Goal: Information Seeking & Learning: Understand process/instructions

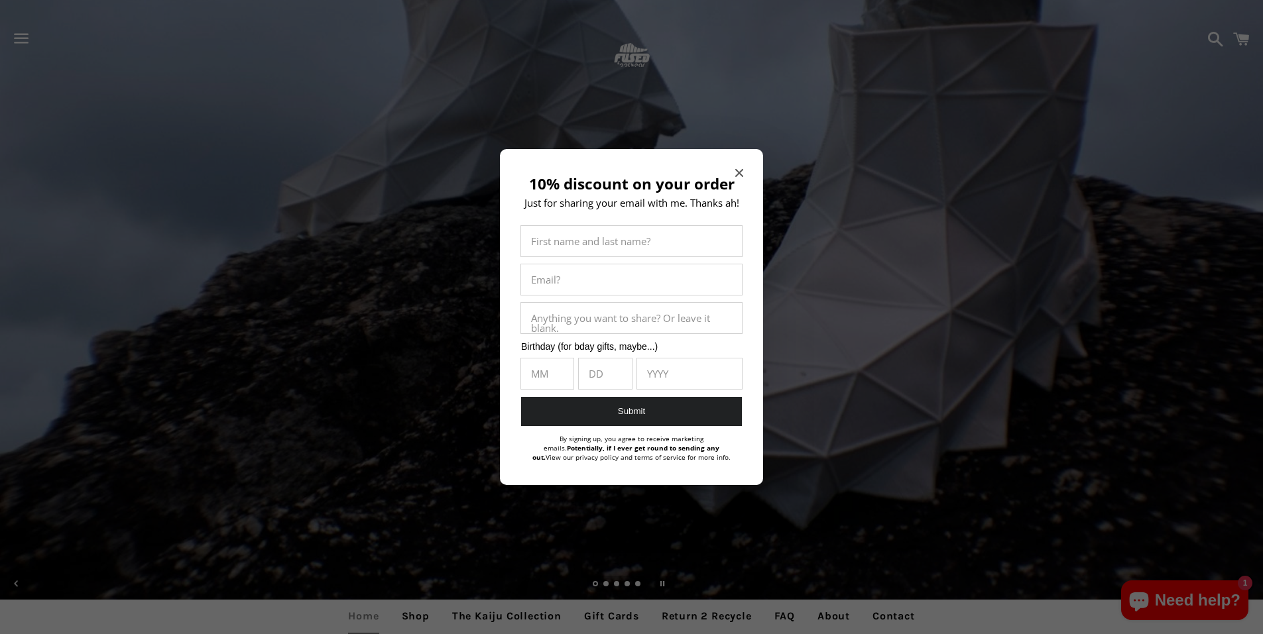
click at [739, 173] on icon "Close modal" at bounding box center [739, 173] width 8 height 8
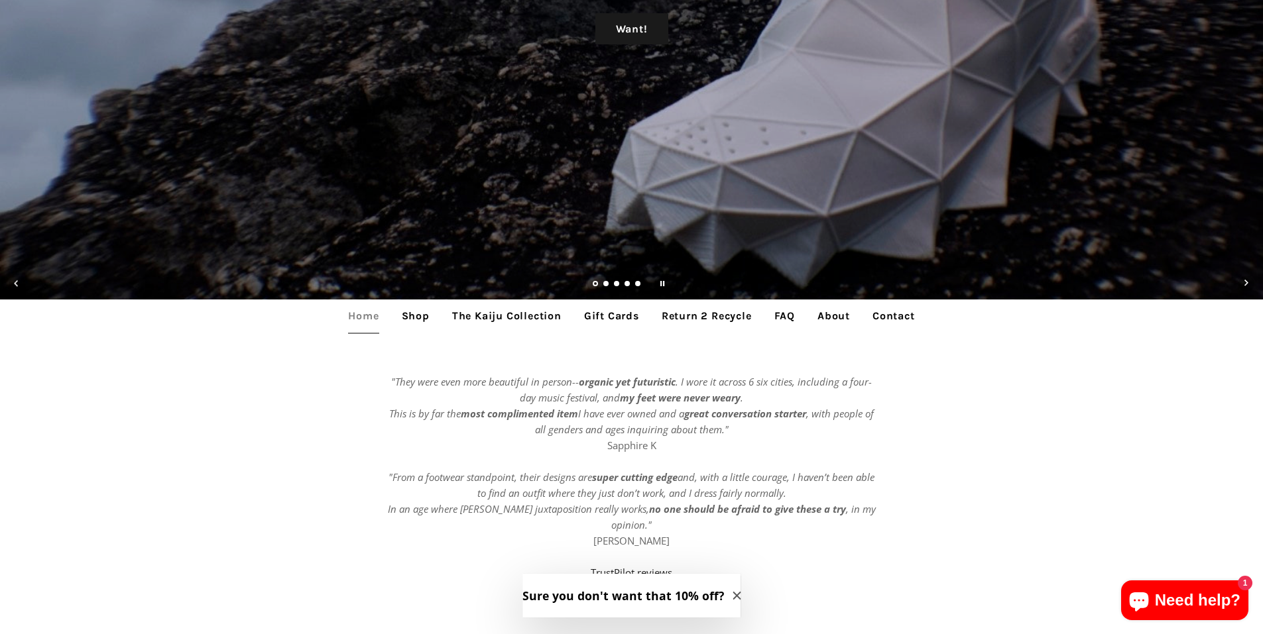
scroll to position [331, 0]
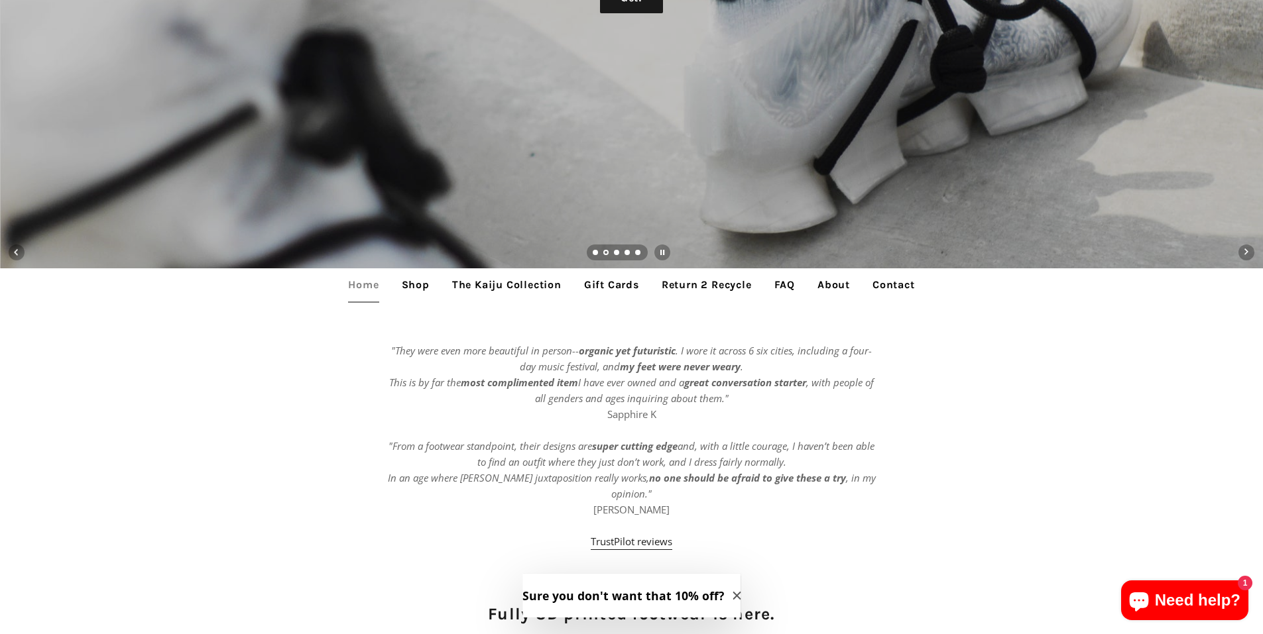
click at [697, 281] on link "Return 2 Recycle" at bounding box center [707, 284] width 110 height 33
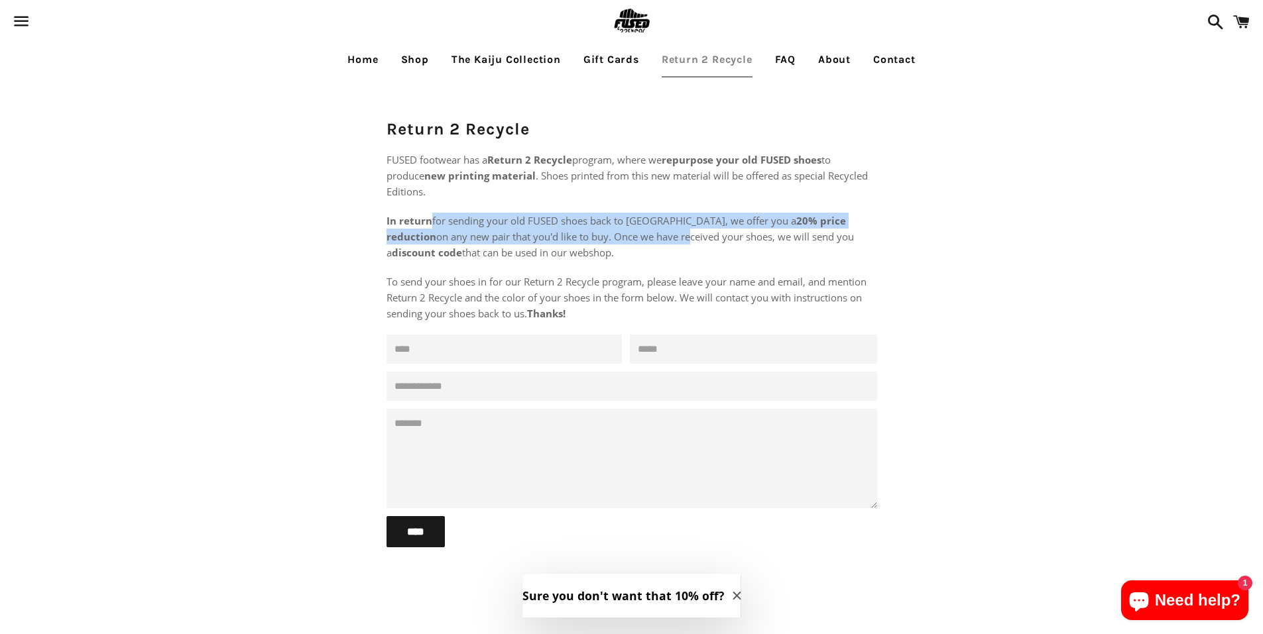
drag, startPoint x: 430, startPoint y: 223, endPoint x: 579, endPoint y: 230, distance: 149.3
click at [579, 230] on span "In return for sending your old FUSED shoes back to [GEOGRAPHIC_DATA], we offer …" at bounding box center [619, 236] width 467 height 45
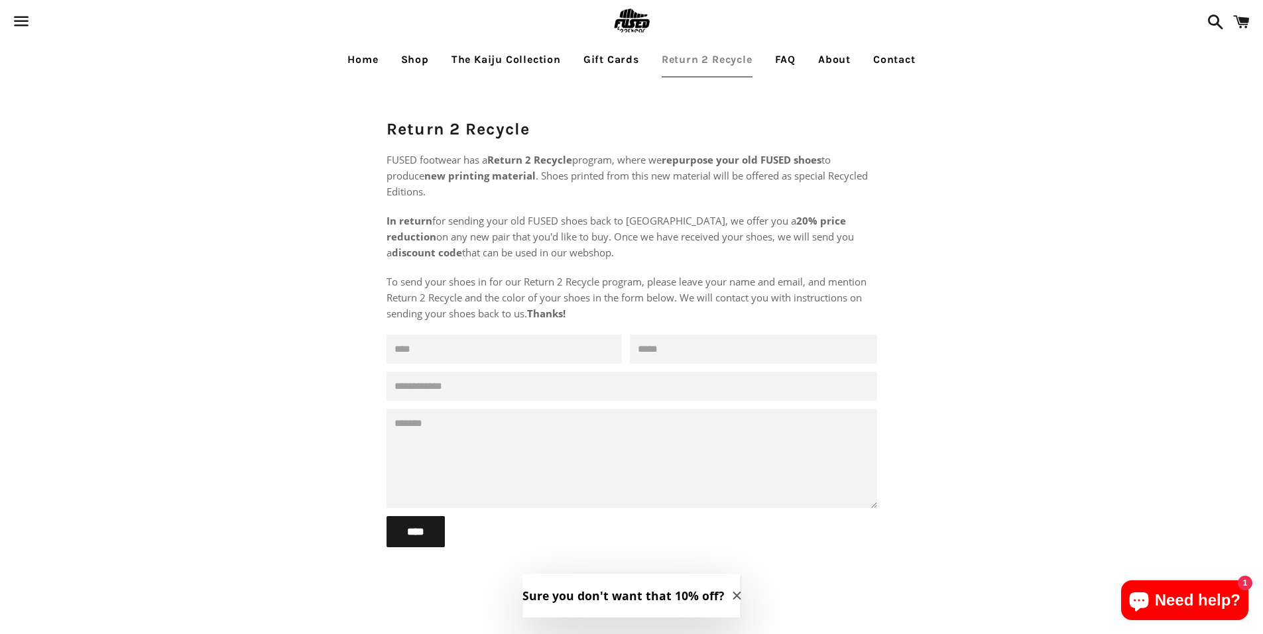
click at [620, 233] on span "In return for sending your old FUSED shoes back to [GEOGRAPHIC_DATA], we offer …" at bounding box center [619, 236] width 467 height 45
drag, startPoint x: 439, startPoint y: 220, endPoint x: 462, endPoint y: 210, distance: 25.2
click at [462, 210] on div "FUSED footwear has a Return 2 Recycle program, where we repurpose your old FUSE…" at bounding box center [631, 237] width 491 height 170
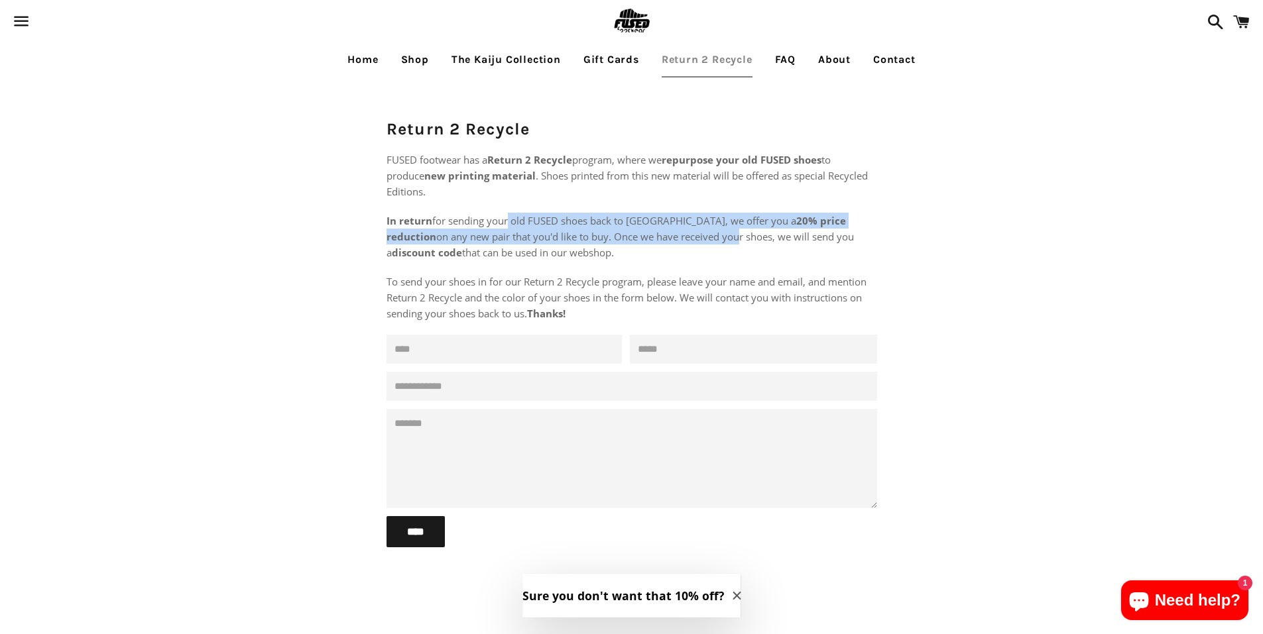
drag, startPoint x: 504, startPoint y: 219, endPoint x: 630, endPoint y: 234, distance: 126.8
click at [630, 234] on span "In return for sending your old FUSED shoes back to [GEOGRAPHIC_DATA], we offer …" at bounding box center [619, 236] width 467 height 45
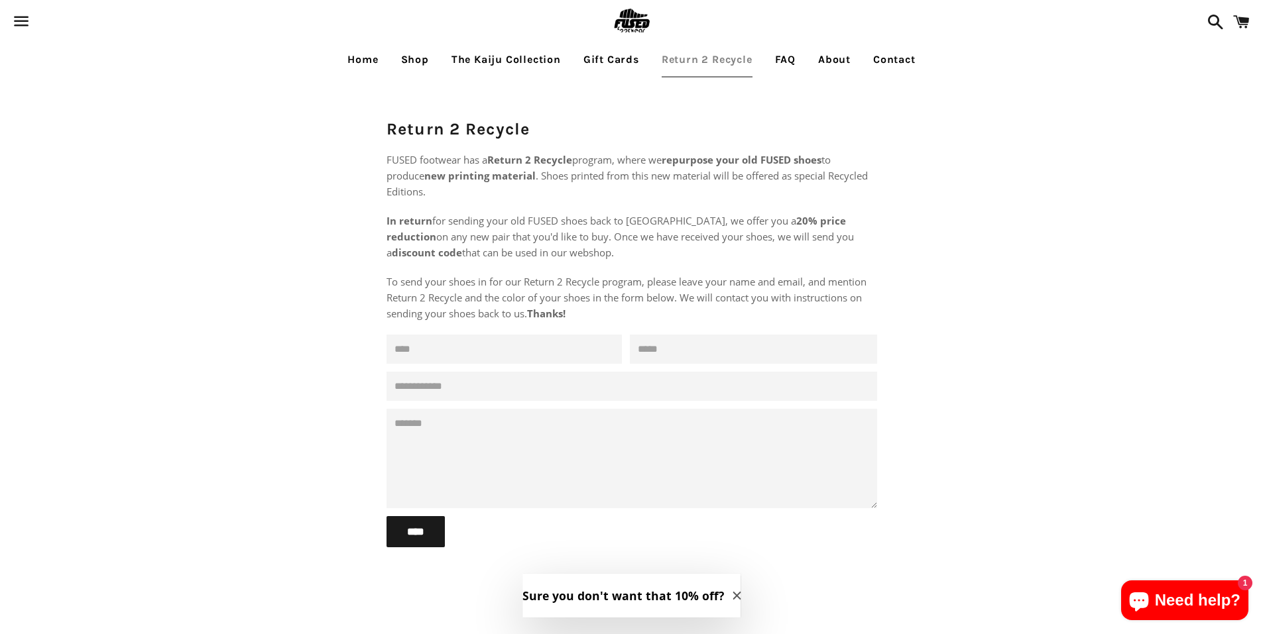
click at [632, 235] on span "In return for sending your old FUSED shoes back to [GEOGRAPHIC_DATA], we offer …" at bounding box center [619, 236] width 467 height 45
drag, startPoint x: 438, startPoint y: 280, endPoint x: 601, endPoint y: 276, distance: 163.1
click at [599, 276] on span "To send your shoes in for our Return 2 Recycle program, please leave your name …" at bounding box center [626, 297] width 480 height 45
drag, startPoint x: 641, startPoint y: 278, endPoint x: 749, endPoint y: 275, distance: 108.1
click at [749, 275] on span "To send your shoes in for our Return 2 Recycle program, please leave your name …" at bounding box center [626, 297] width 480 height 45
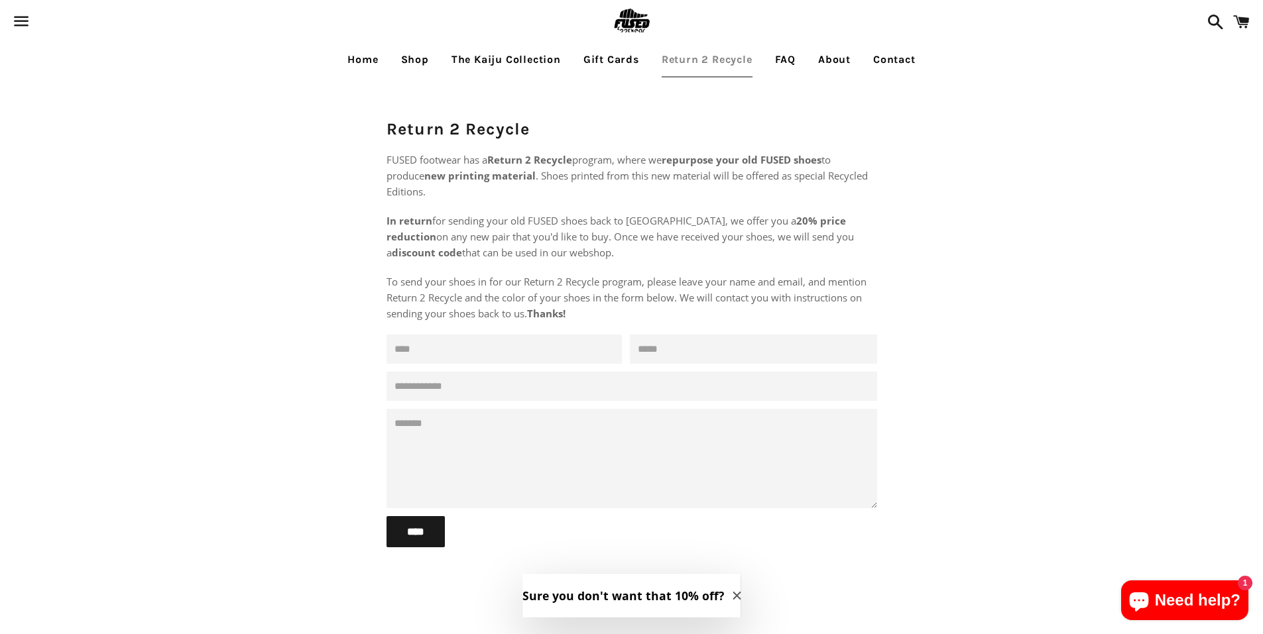
drag, startPoint x: 759, startPoint y: 276, endPoint x: 743, endPoint y: 274, distance: 16.0
click at [759, 276] on span "To send your shoes in for our Return 2 Recycle program, please leave your name …" at bounding box center [626, 297] width 480 height 45
drag, startPoint x: 568, startPoint y: 274, endPoint x: 674, endPoint y: 292, distance: 106.8
click at [670, 290] on p "To send your shoes in for our Return 2 Recycle program, please leave your name …" at bounding box center [631, 298] width 491 height 48
click at [682, 294] on span "To send your shoes in for our Return 2 Recycle program, please leave your name …" at bounding box center [626, 297] width 480 height 45
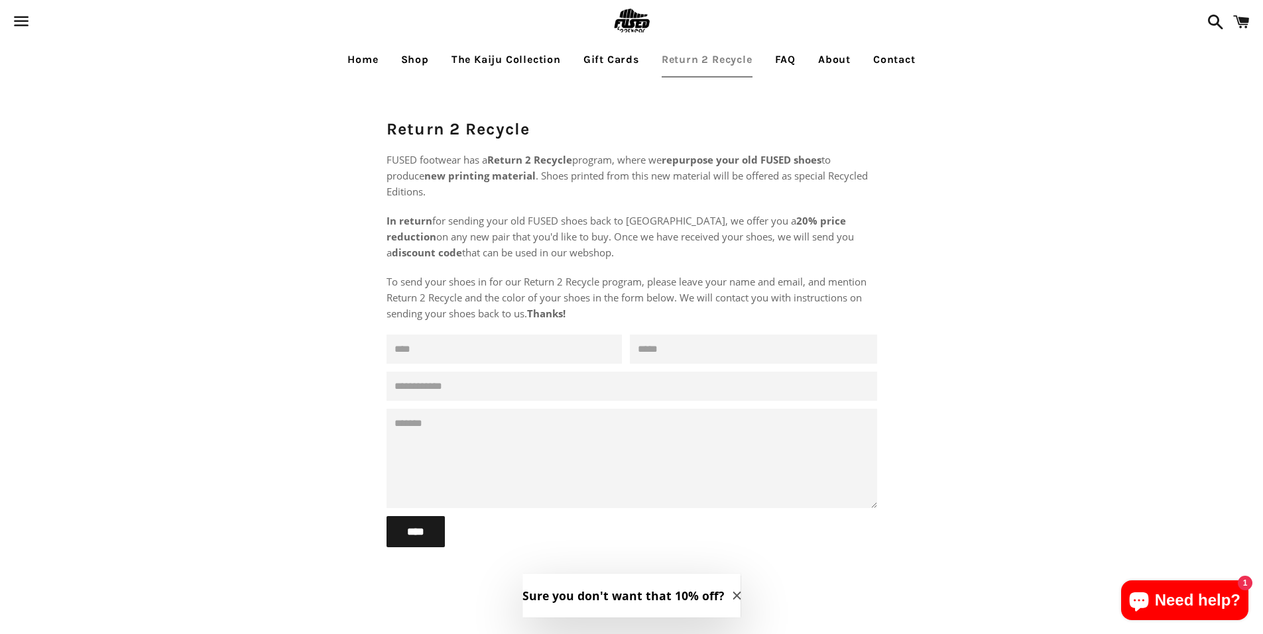
click at [656, 293] on span "To send your shoes in for our Return 2 Recycle program, please leave your name …" at bounding box center [626, 297] width 480 height 45
click at [782, 62] on link "FAQ" at bounding box center [785, 59] width 40 height 33
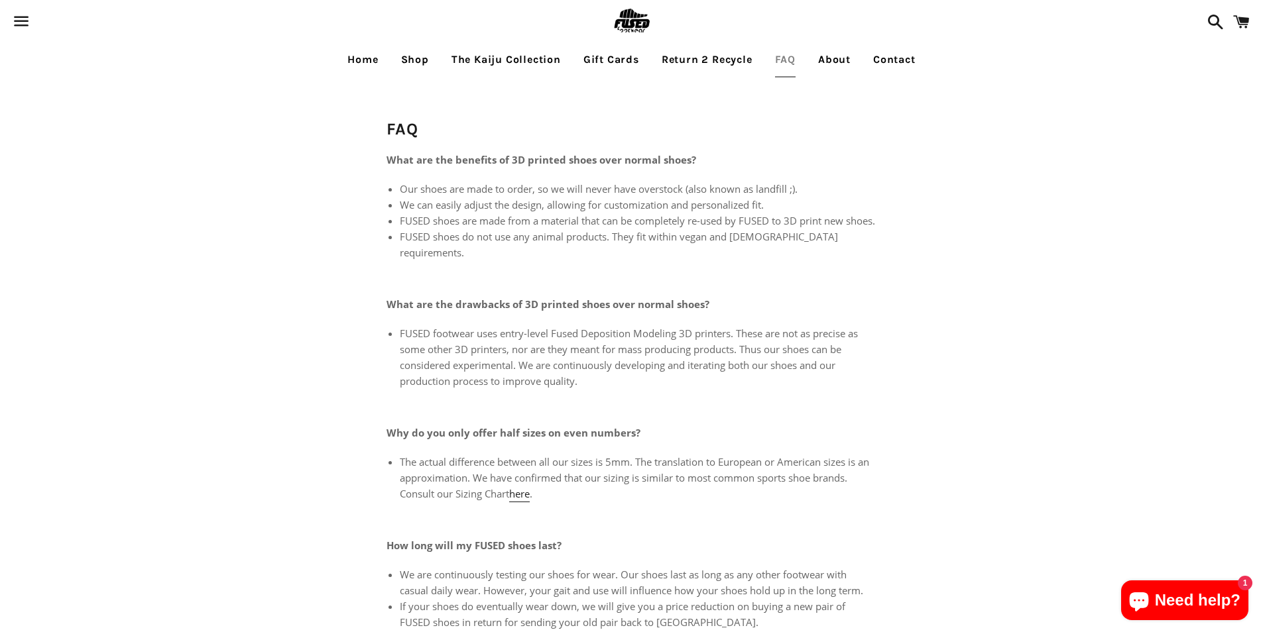
click at [465, 55] on link "The Kaiju Collection" at bounding box center [506, 59] width 129 height 33
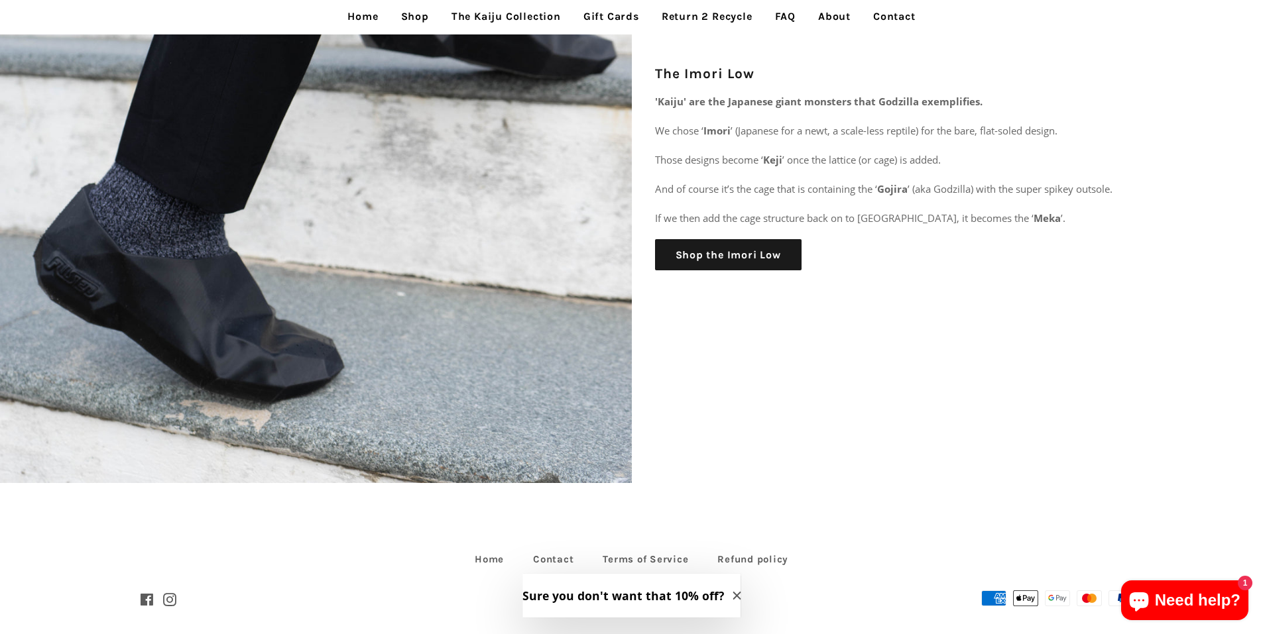
scroll to position [3693, 0]
